Goal: Task Accomplishment & Management: Complete application form

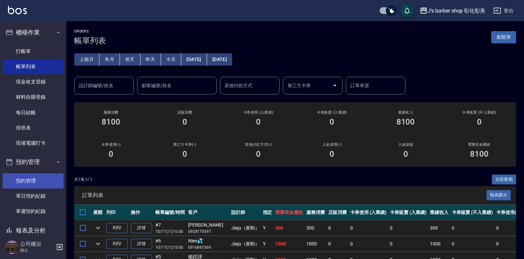
click at [46, 179] on link "預約管理" at bounding box center [33, 180] width 61 height 15
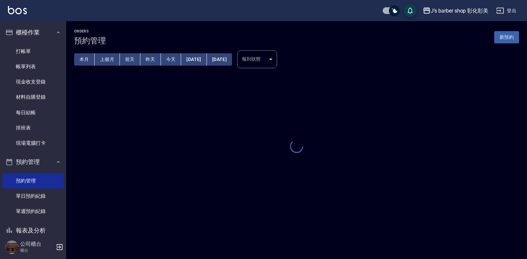
click at [173, 57] on button "今天" at bounding box center [171, 59] width 21 height 12
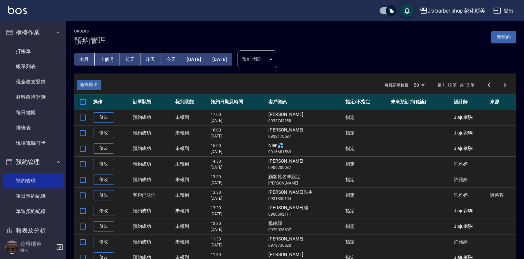
click at [296, 115] on td "[PERSON_NAME] 0933743258" at bounding box center [305, 118] width 77 height 16
copy td "Vivi"
click at [306, 96] on th "客戶資訊" at bounding box center [305, 102] width 77 height 16
click at [34, 58] on link "打帳單" at bounding box center [33, 51] width 61 height 15
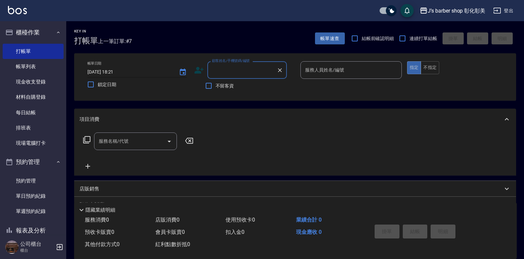
click at [112, 72] on input "[DATE] 18:21" at bounding box center [129, 72] width 85 height 11
click at [114, 72] on input "[DATE] 18:21" at bounding box center [129, 72] width 85 height 11
type input "[DATE] 17:00"
click at [236, 71] on div "顧客姓名/手機號碼/編號 顧客姓名/手機號碼/編號" at bounding box center [246, 70] width 79 height 18
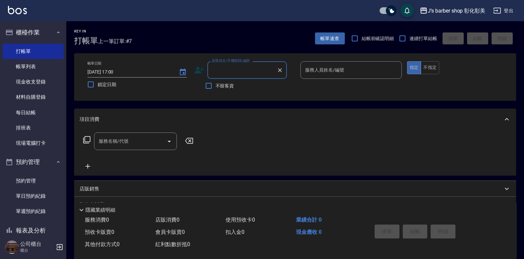
paste input "Vivi"
click at [260, 83] on li "[PERSON_NAME]/0933743258/null" at bounding box center [246, 86] width 79 height 11
type input "[PERSON_NAME]/0933743258/null"
click at [321, 68] on input "服務人員姓名/編號" at bounding box center [350, 70] width 95 height 12
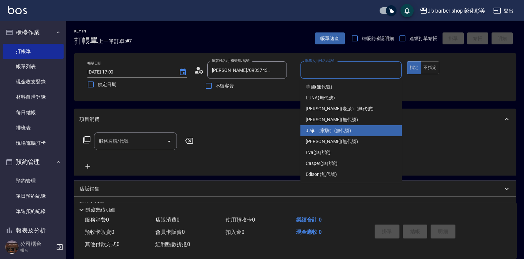
click at [331, 133] on span "Jiaju（家駒） (無代號)" at bounding box center [328, 130] width 45 height 7
type input "Jiaju（家駒）(無代號)"
click at [331, 133] on div "服務名稱/代號 服務名稱/代號" at bounding box center [295, 153] width 442 height 46
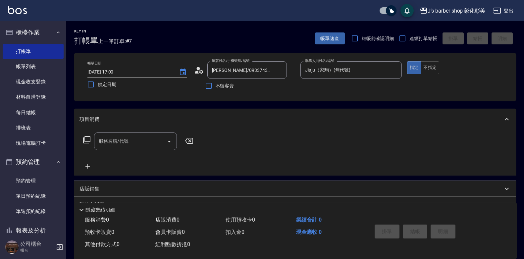
click at [143, 145] on input "服務名稱/代號" at bounding box center [130, 141] width 67 height 12
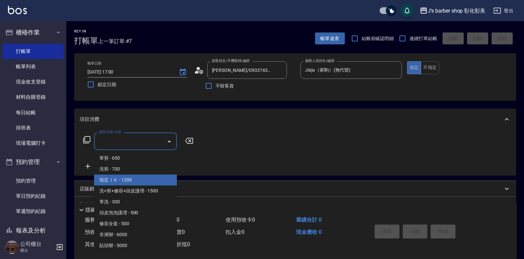
click at [145, 176] on span "指定ＪＫ - 1200" at bounding box center [135, 179] width 83 height 11
type input "指定ＪＫ(102)"
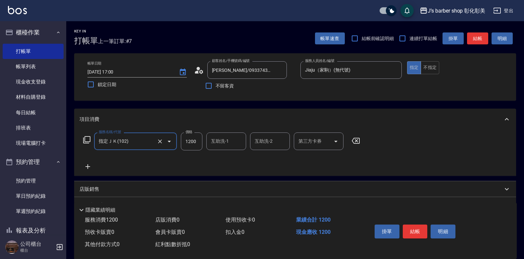
click at [93, 186] on p "店販銷售" at bounding box center [89, 189] width 20 height 7
click at [93, 187] on p "店販銷售" at bounding box center [89, 189] width 20 height 7
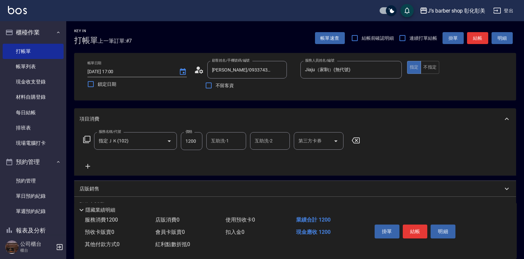
scroll to position [65, 0]
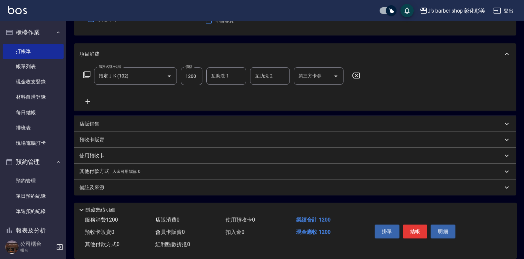
click at [86, 123] on p "店販銷售" at bounding box center [89, 124] width 20 height 7
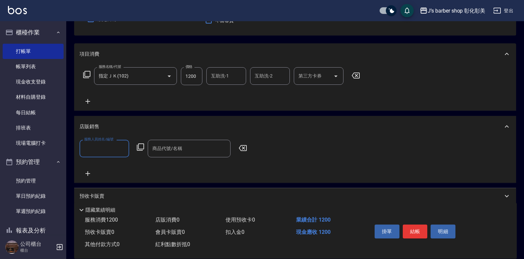
scroll to position [0, 0]
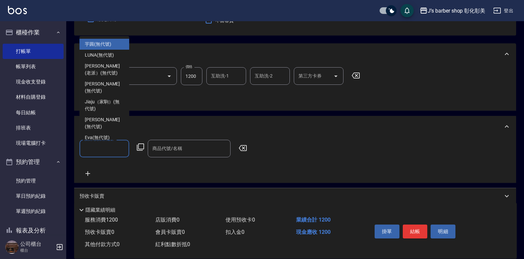
click at [99, 149] on input "服務人員姓名/編號" at bounding box center [104, 149] width 44 height 12
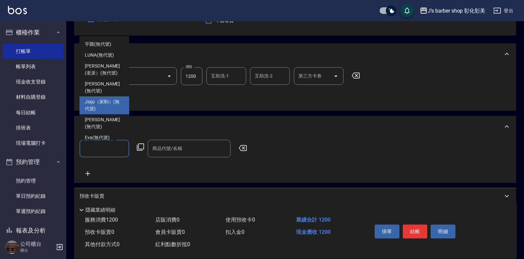
click at [93, 98] on span "Jiaju（家駒） (無代號)" at bounding box center [104, 105] width 39 height 14
type input "Jiaju（家駒）(無代號)"
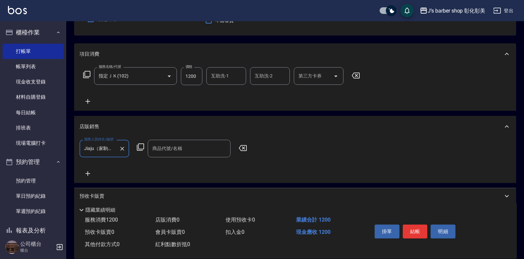
click at [160, 150] on div "商品代號/名稱 商品代號/名稱" at bounding box center [189, 149] width 83 height 18
click at [160, 150] on input "商品代號/名稱" at bounding box center [189, 149] width 77 height 12
click at [161, 147] on input "商品代號/名稱" at bounding box center [189, 149] width 77 height 12
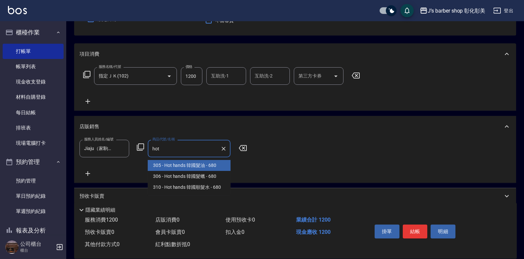
click at [220, 163] on span "305 - Hot hands 韓國髮油 - 680" at bounding box center [189, 165] width 83 height 11
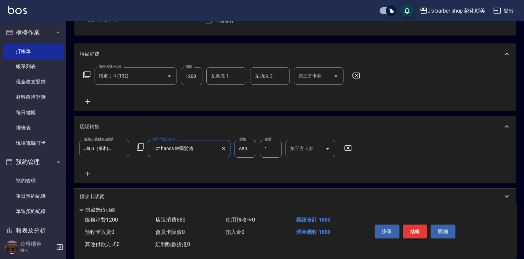
type input "Hot hands 韓國髮油"
click at [419, 229] on button "結帳" at bounding box center [415, 231] width 25 height 14
